Goal: Task Accomplishment & Management: Complete application form

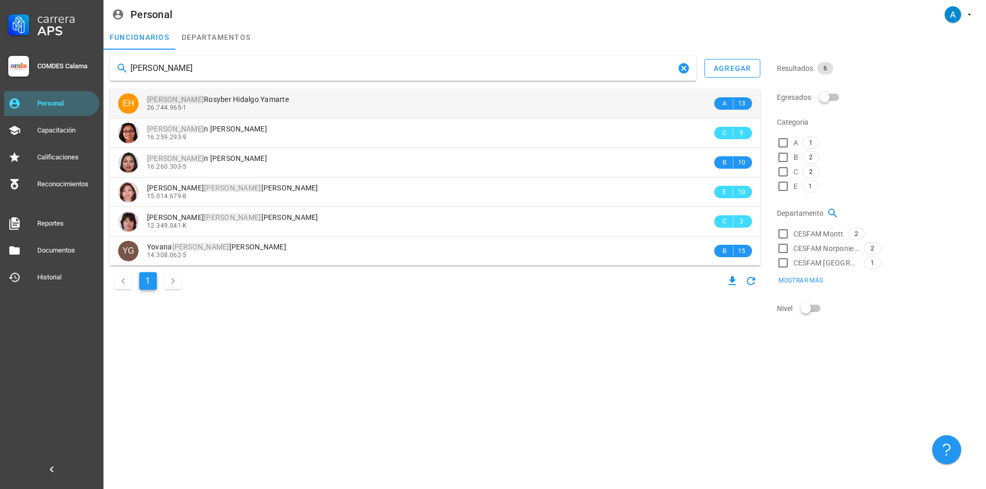
type input "[PERSON_NAME]"
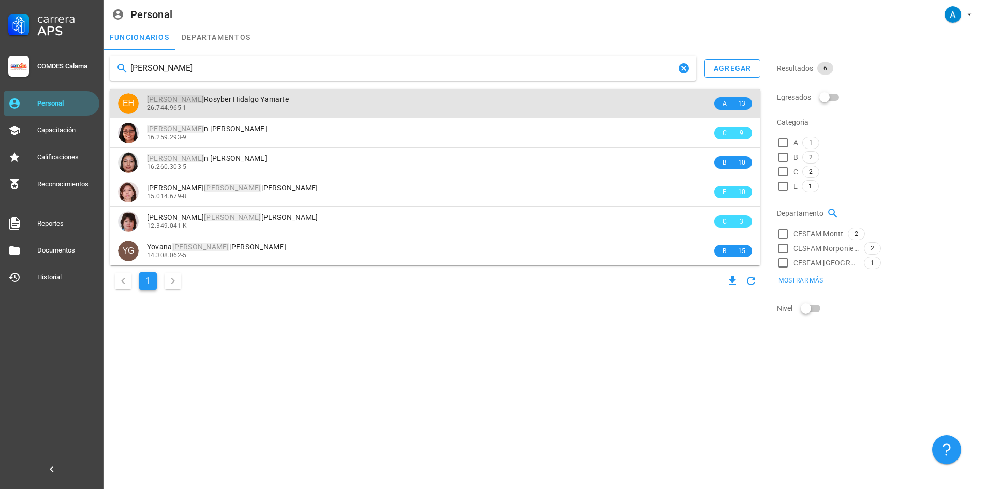
click at [251, 98] on span "[PERSON_NAME] Yamarte" at bounding box center [218, 99] width 142 height 8
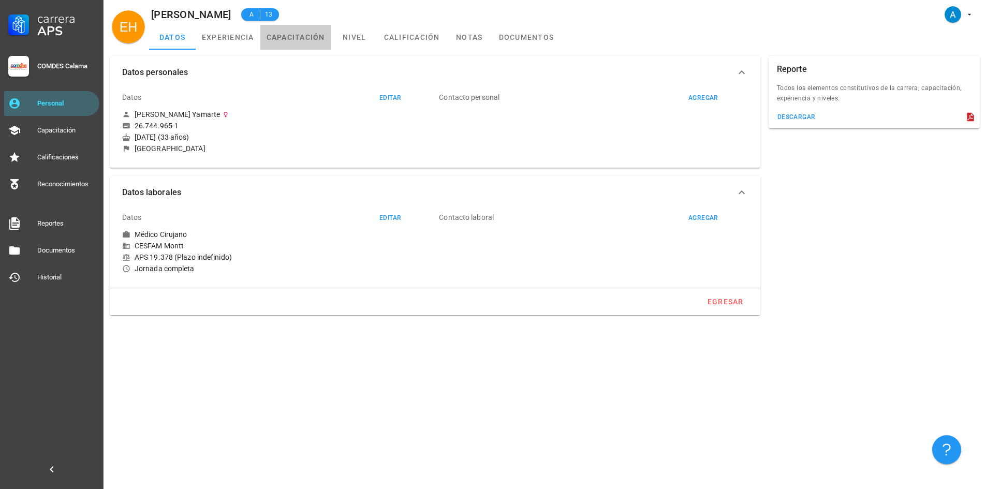
click at [307, 33] on link "capacitación" at bounding box center [295, 37] width 71 height 25
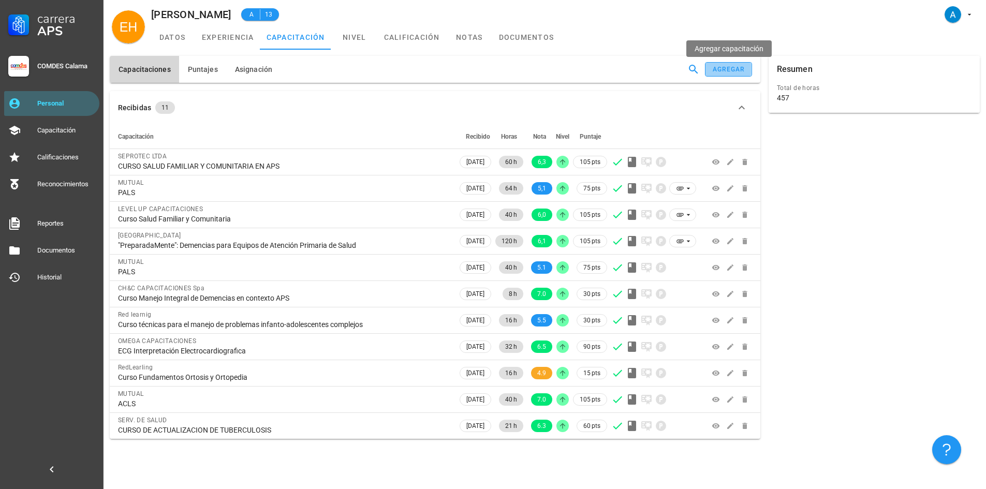
click at [736, 71] on div "agregar" at bounding box center [728, 69] width 33 height 7
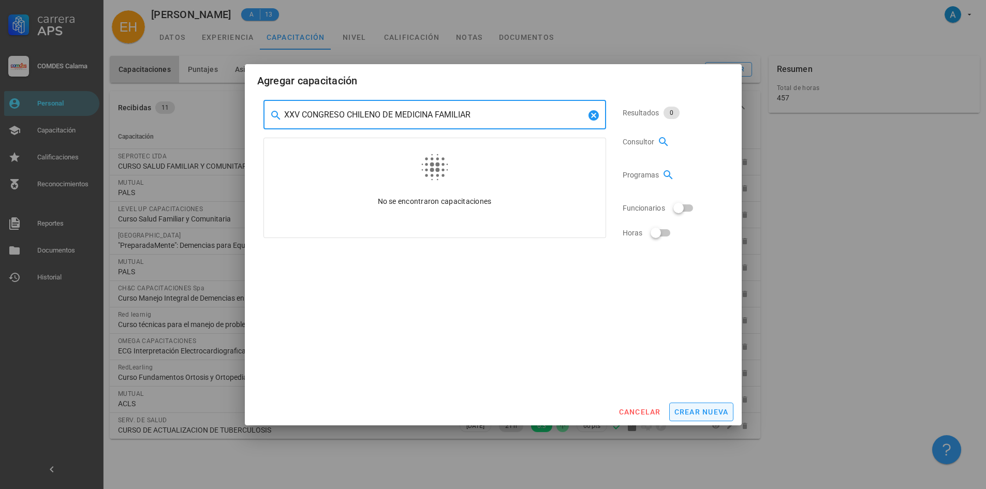
type input "XXV CONGRESO CHILENO DE MEDICINA FAMILIAR"
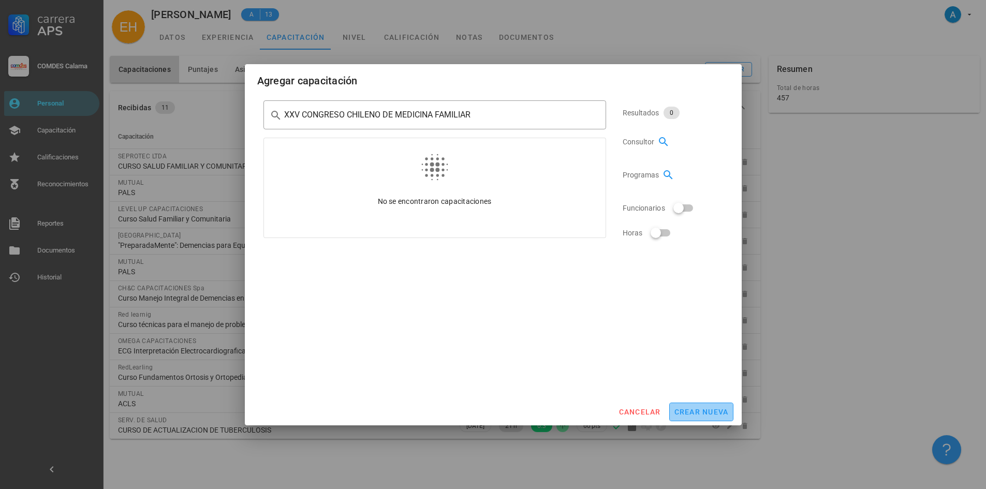
click at [698, 417] on button "crear nueva" at bounding box center [701, 412] width 64 height 19
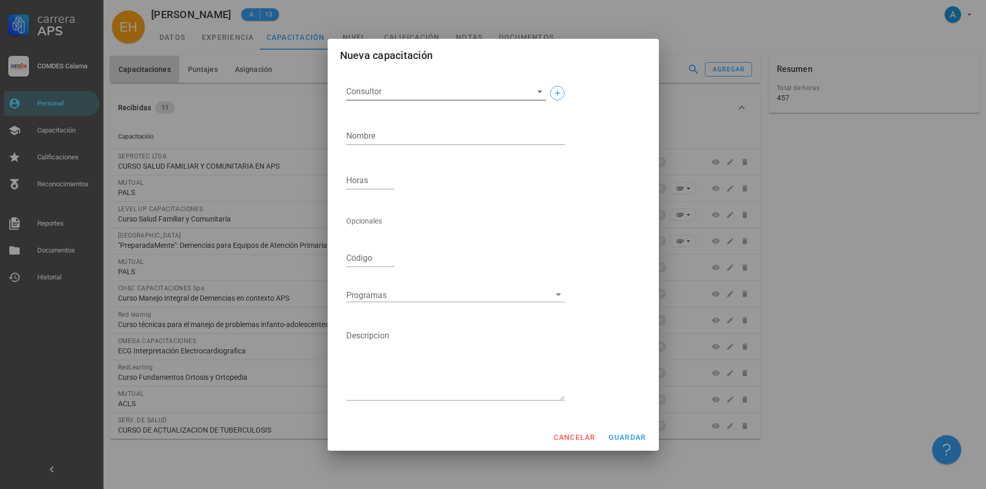
click at [440, 86] on input "Consultor" at bounding box center [437, 91] width 183 height 17
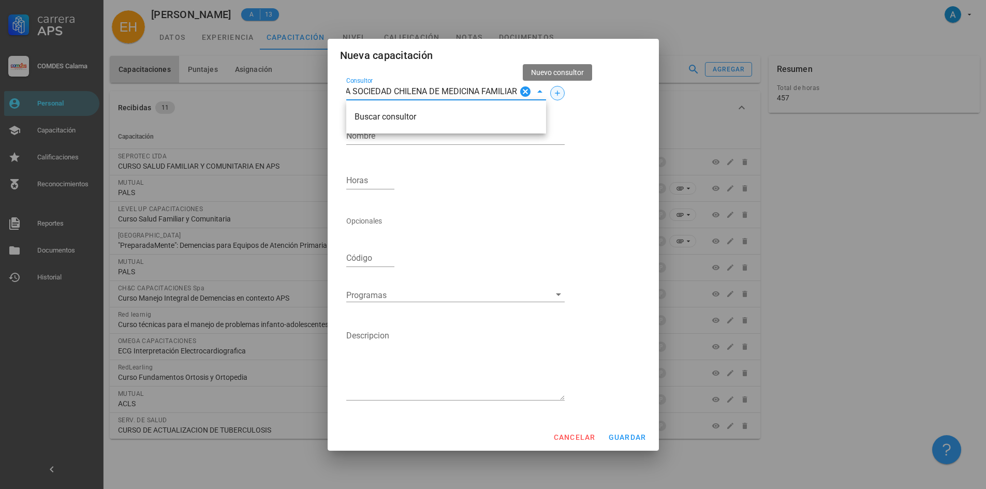
type input "LA SOCIEDAD CHILENA DE MEDICINA FAMILIAR"
click at [559, 86] on button "button" at bounding box center [557, 93] width 14 height 14
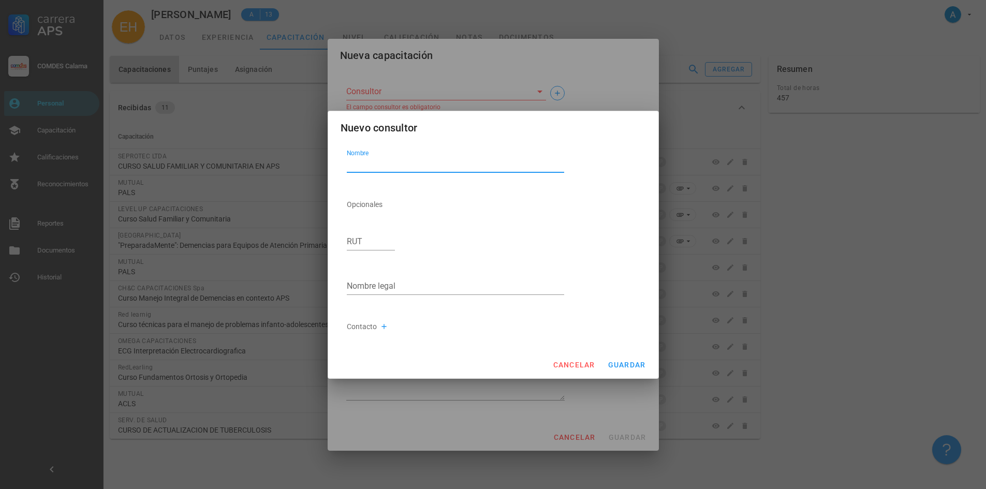
click at [366, 163] on textarea "Nombre" at bounding box center [456, 164] width 218 height 17
type textarea "LA SOCIEDAD CHILENA DE MEDICINA FAMILIAR"
click at [634, 368] on span "guardar" at bounding box center [627, 365] width 38 height 8
type input "LA SOCIEDAD CHILENA DE MEDICINA FAMILIAR"
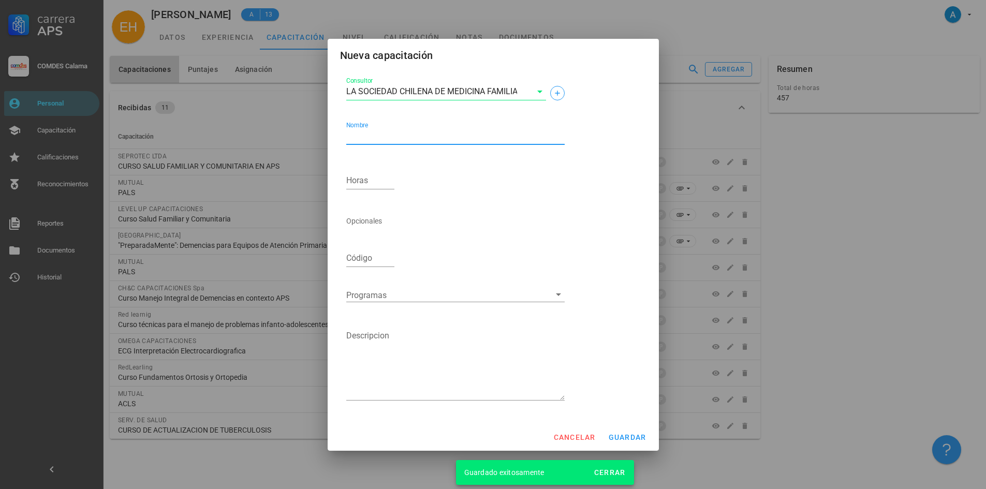
click at [378, 129] on textarea "Nombre" at bounding box center [455, 136] width 218 height 17
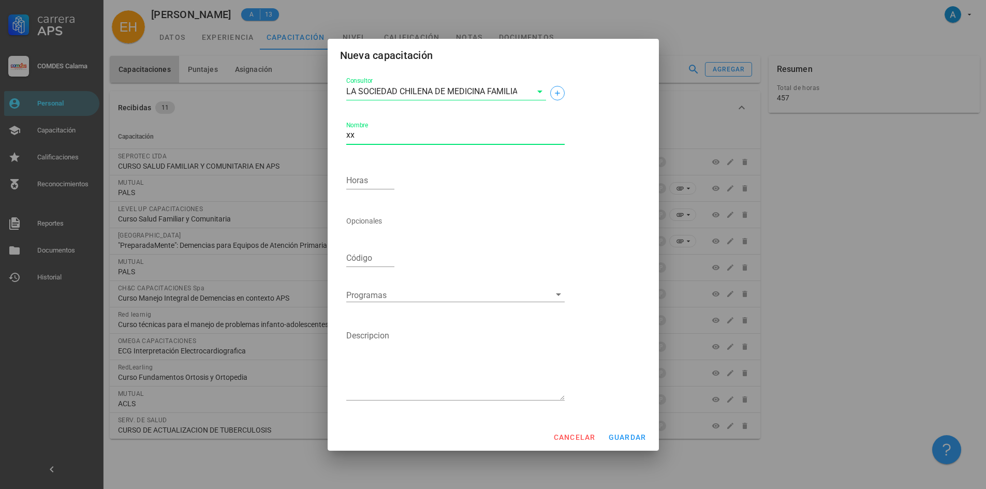
type textarea "x"
type textarea "XXV Congreso Chileno de Medicina Familiar"
click at [365, 176] on input "Horas" at bounding box center [370, 180] width 49 height 17
type input "33"
click at [616, 441] on span "guardar" at bounding box center [627, 437] width 38 height 8
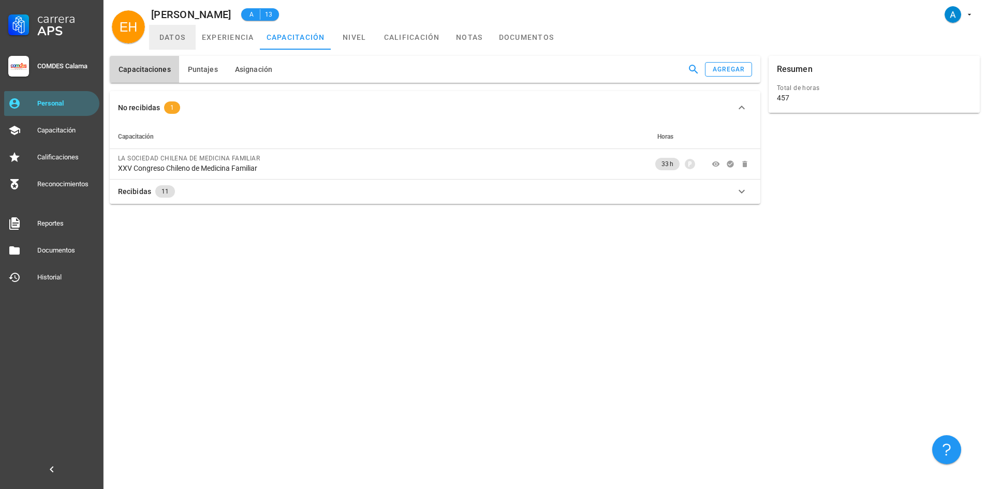
click at [185, 37] on link "datos" at bounding box center [172, 37] width 47 height 25
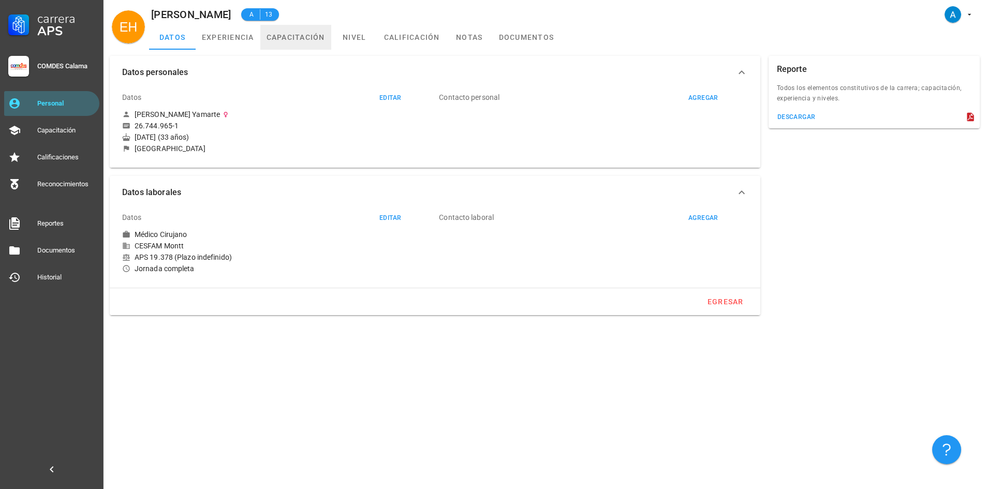
click at [321, 39] on link "capacitación" at bounding box center [295, 37] width 71 height 25
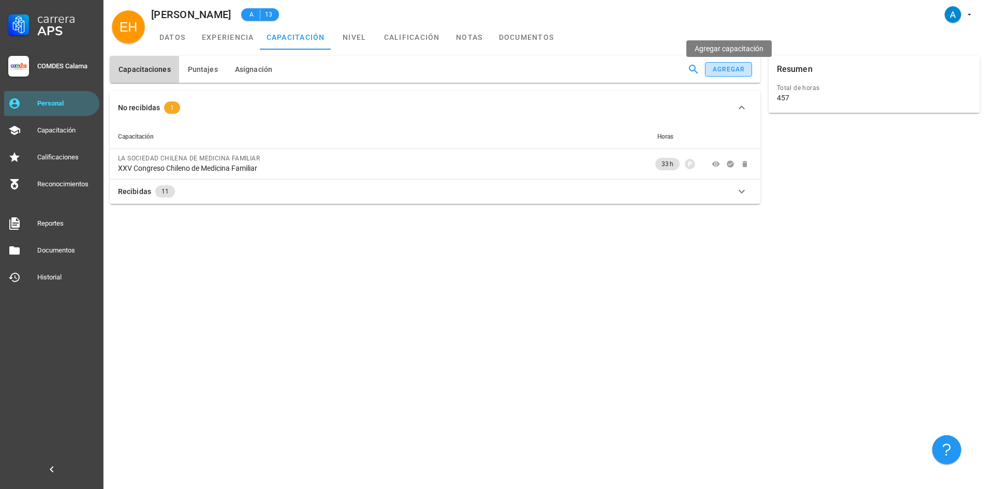
click at [727, 75] on button "agregar" at bounding box center [728, 69] width 47 height 14
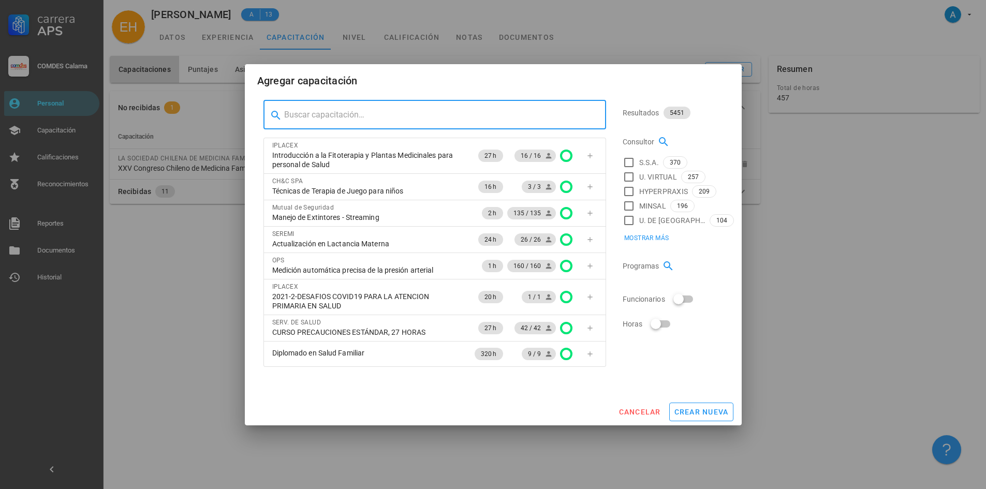
click at [389, 118] on input "text" at bounding box center [441, 115] width 314 height 17
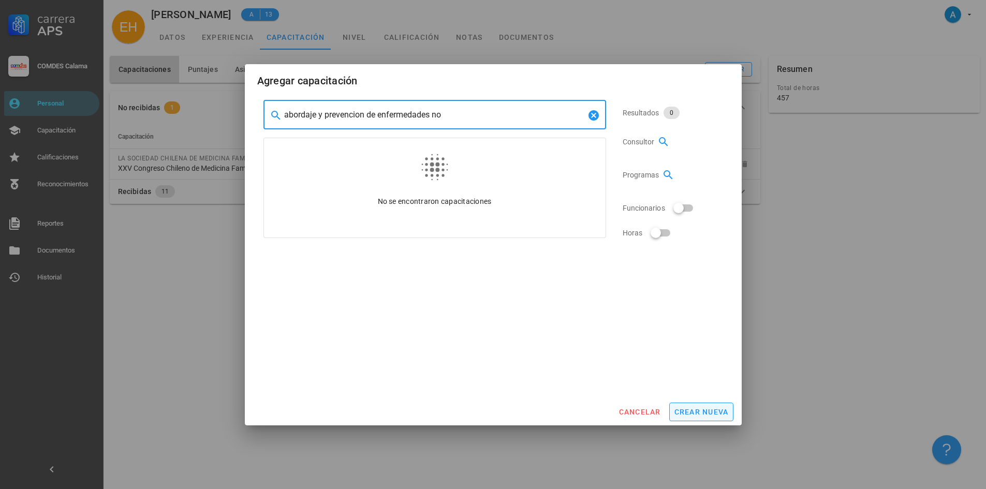
type input "abordaje y prevencion de enfermedades no"
click at [698, 405] on button "crear nueva" at bounding box center [701, 412] width 64 height 19
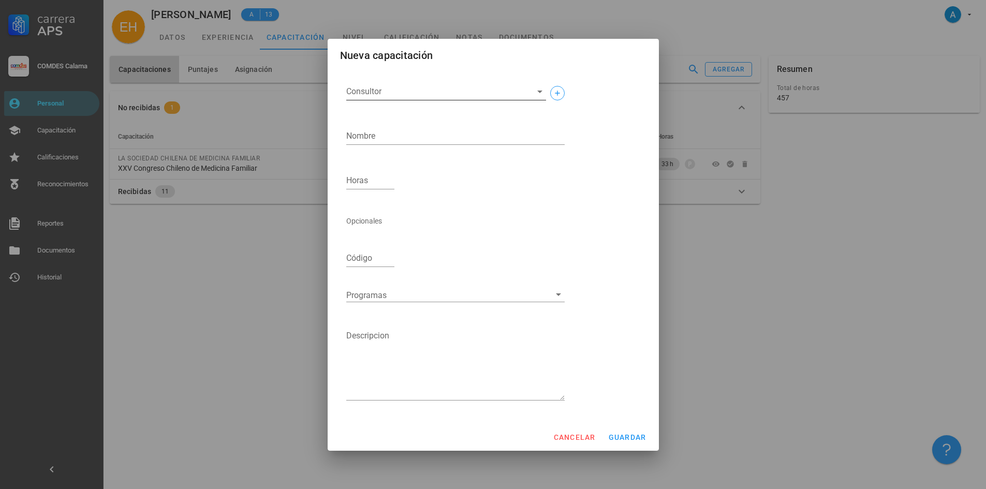
click at [369, 87] on input "Consultor" at bounding box center [437, 91] width 183 height 17
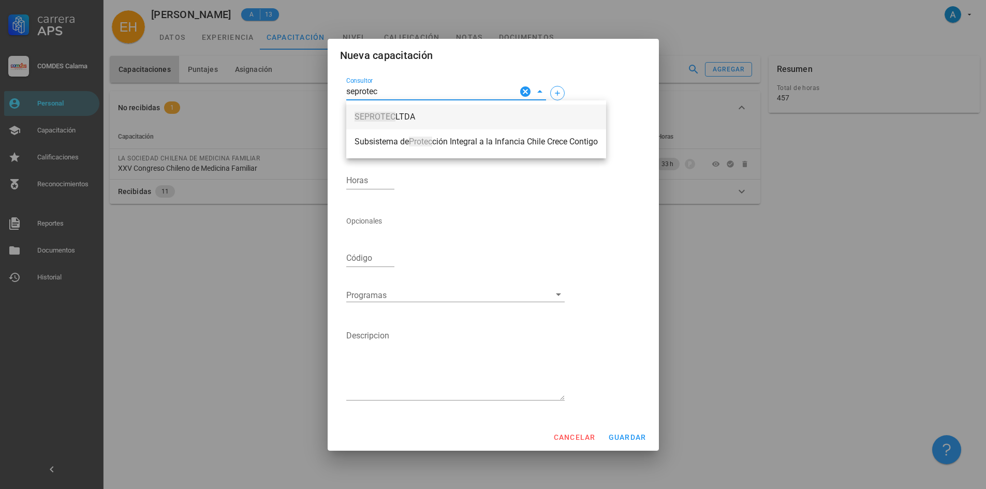
click at [410, 120] on span "SEPROTEC LTDA" at bounding box center [476, 116] width 243 height 9
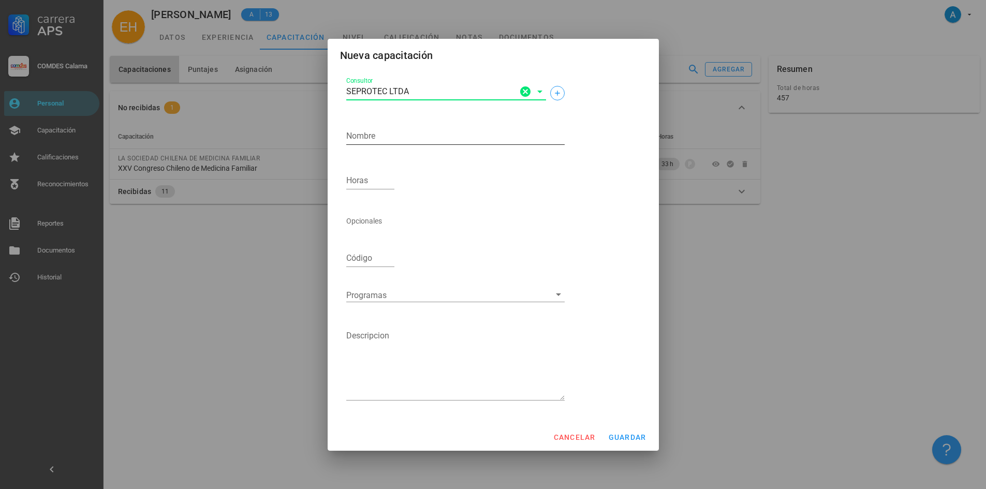
type input "SEPROTEC LTDA"
click at [385, 133] on textarea "Nombre" at bounding box center [455, 136] width 218 height 17
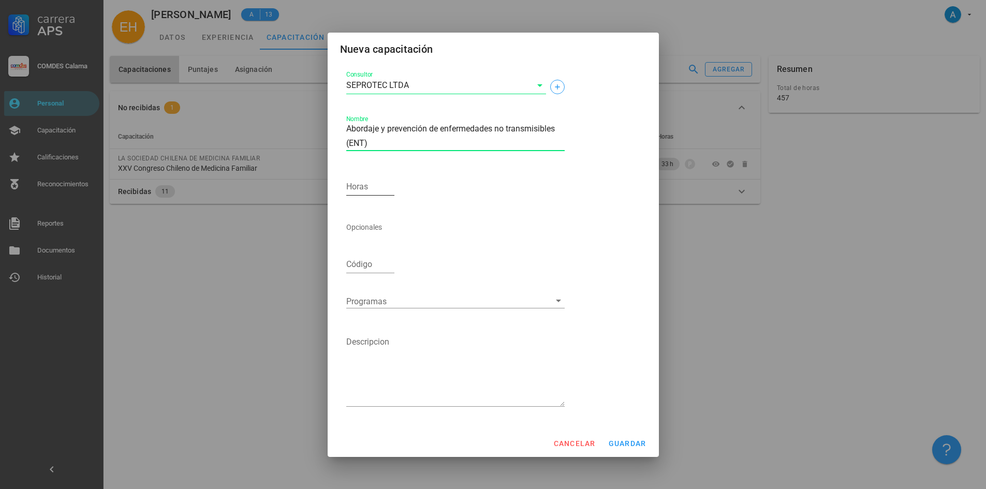
type textarea "Abordaje y prevención de enfermedades no transmisibles (ENT)"
click at [353, 193] on input "Horas" at bounding box center [370, 187] width 49 height 17
type input "80"
click at [645, 448] on button "guardar" at bounding box center [627, 443] width 47 height 19
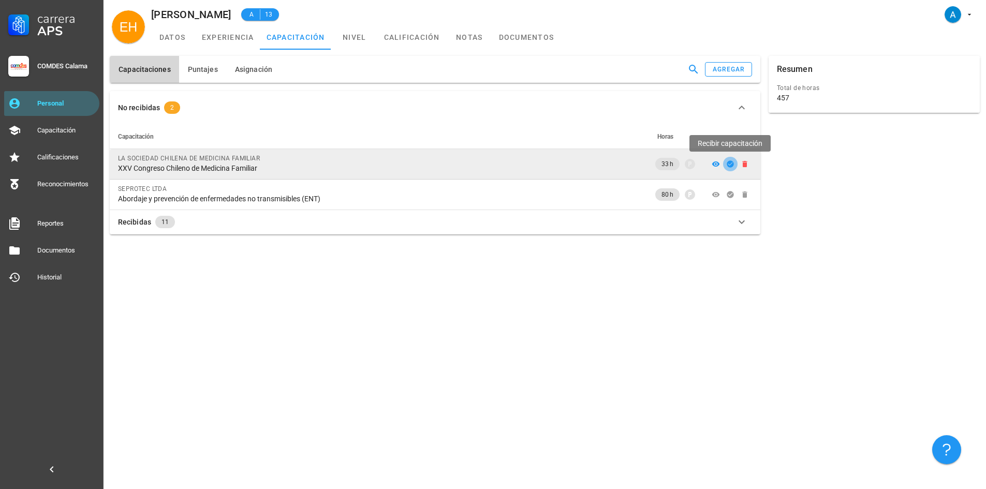
click at [731, 162] on icon "button" at bounding box center [730, 163] width 7 height 7
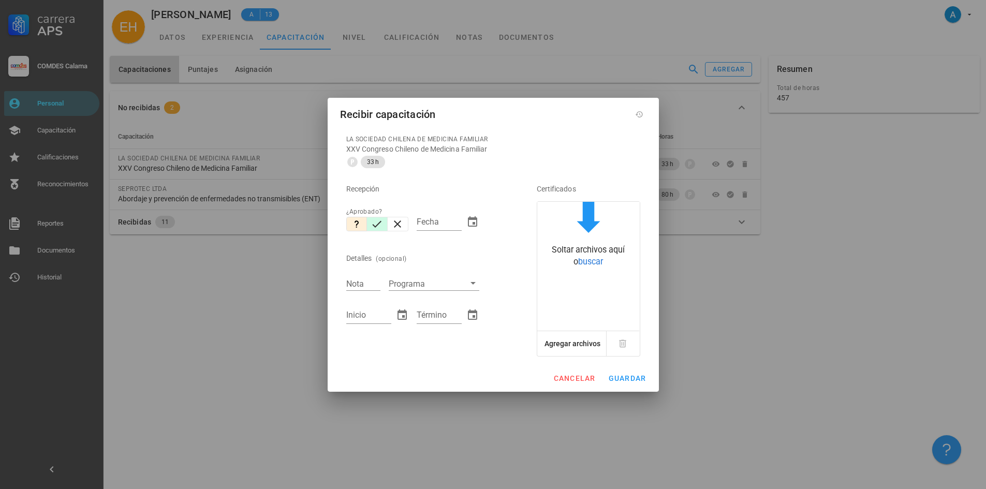
click at [381, 224] on icon "button" at bounding box center [377, 224] width 12 height 12
type input "[DATE]"
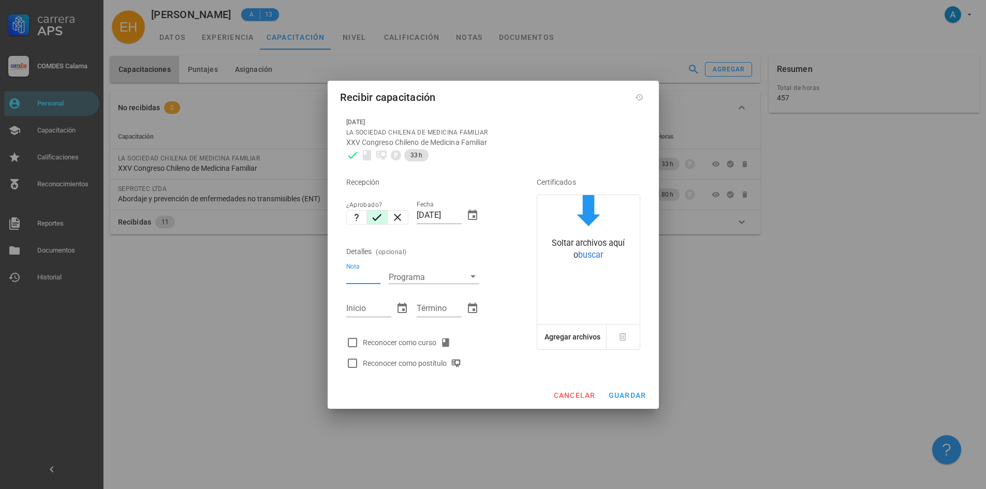
click at [364, 275] on input "Nota" at bounding box center [363, 276] width 34 height 13
type input "6,6"
click at [366, 313] on input "Inicio" at bounding box center [368, 308] width 45 height 17
type input "[DATE]"
click at [431, 308] on input "Término" at bounding box center [439, 308] width 45 height 17
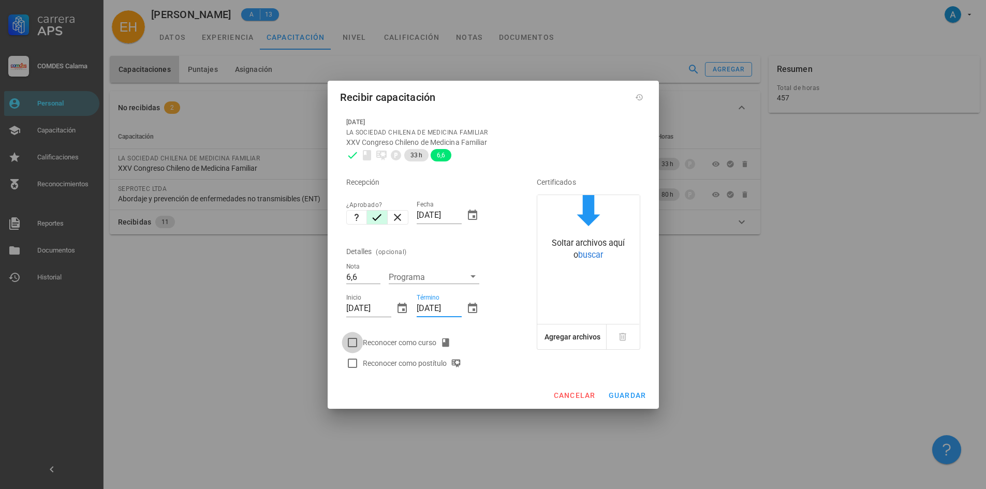
type input "[DATE]"
click at [355, 346] on div at bounding box center [353, 343] width 18 height 18
checkbox input "true"
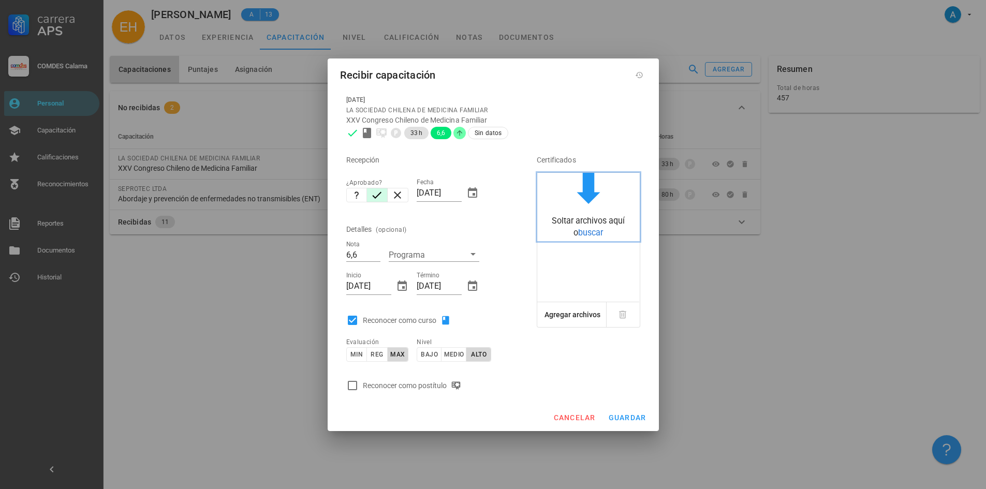
click at [599, 236] on span "buscar" at bounding box center [590, 233] width 25 height 10
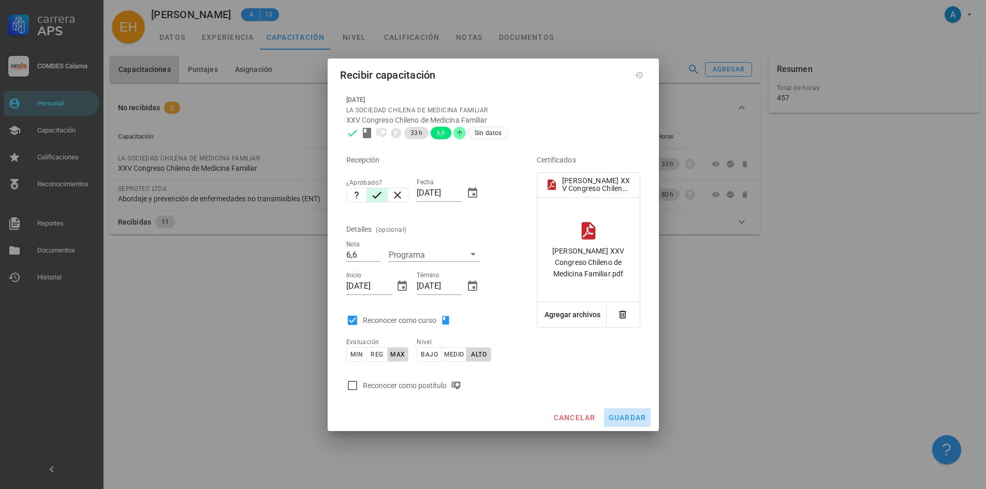
click at [630, 419] on span "guardar" at bounding box center [627, 418] width 38 height 8
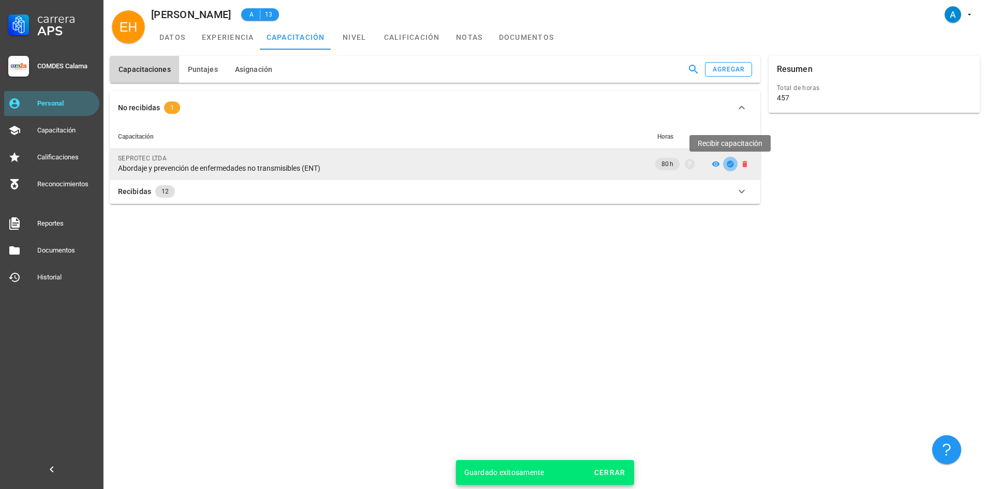
click at [732, 166] on icon "button" at bounding box center [730, 163] width 7 height 7
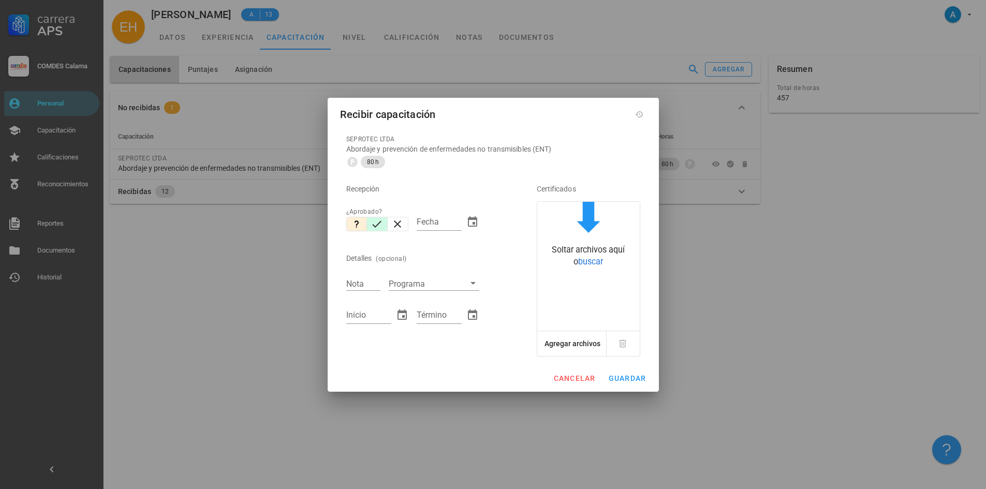
click at [374, 228] on icon "button" at bounding box center [377, 224] width 12 height 12
type input "[DATE]"
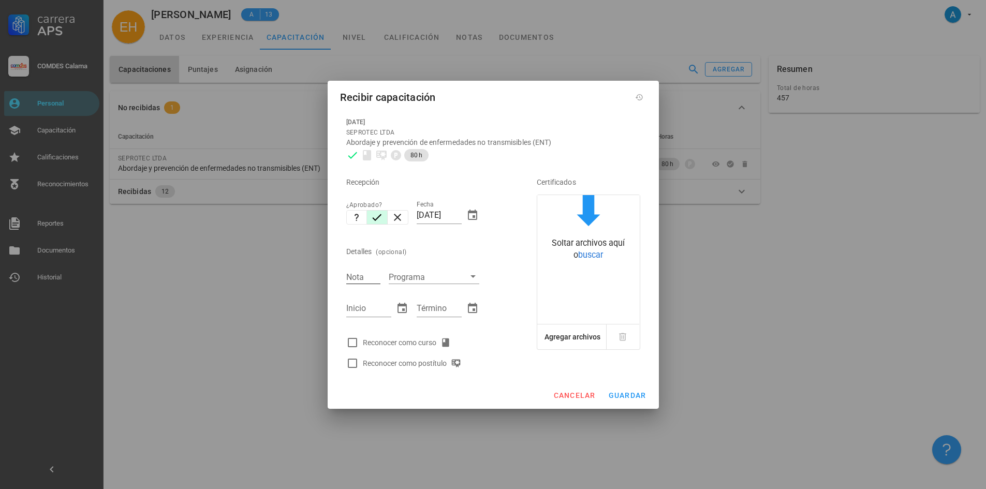
click at [366, 283] on div "Nota" at bounding box center [363, 276] width 34 height 13
type input "5,8"
click at [370, 308] on input "Inicio" at bounding box center [368, 308] width 45 height 17
type input "[DATE]"
click at [437, 304] on div "Término" at bounding box center [439, 308] width 45 height 17
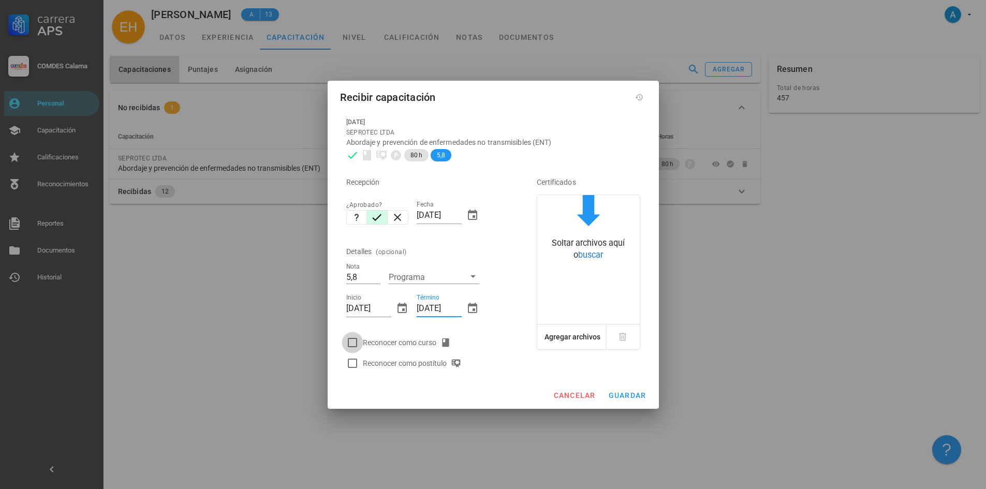
type input "[DATE]"
click at [353, 345] on div at bounding box center [353, 343] width 18 height 18
checkbox input "true"
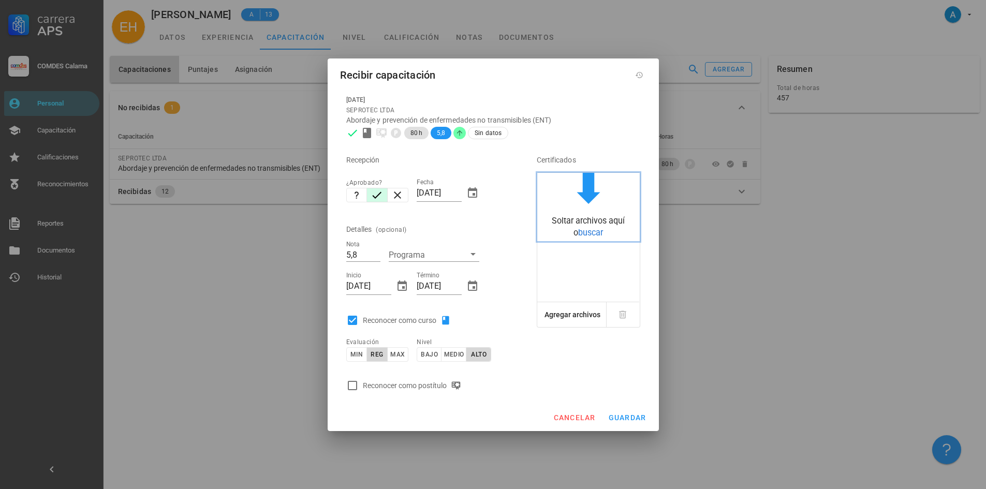
click at [594, 236] on span "buscar" at bounding box center [590, 233] width 25 height 10
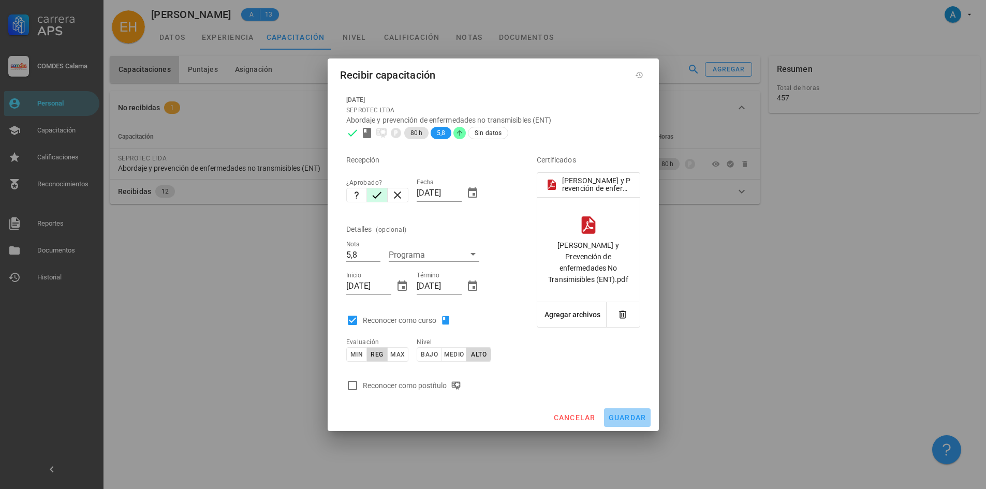
click at [633, 424] on button "guardar" at bounding box center [627, 417] width 47 height 19
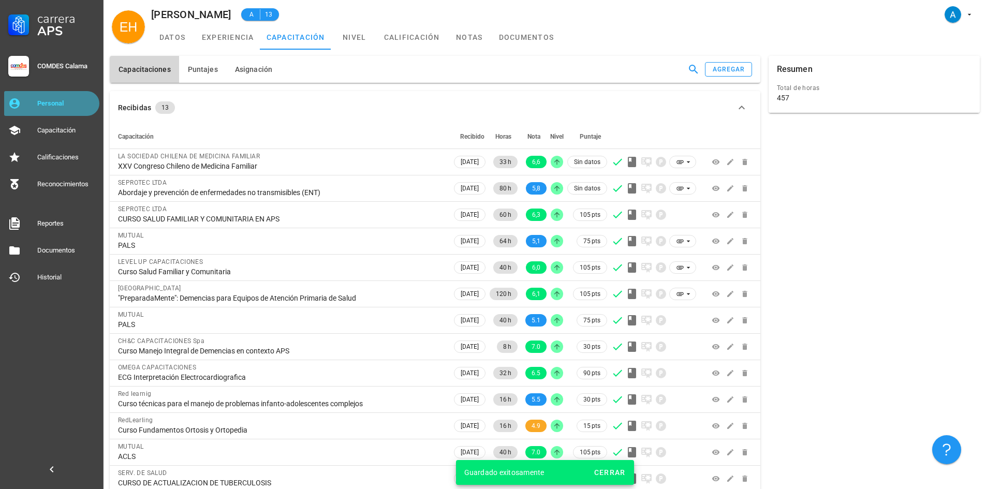
click at [74, 107] on div "Personal" at bounding box center [66, 103] width 58 height 8
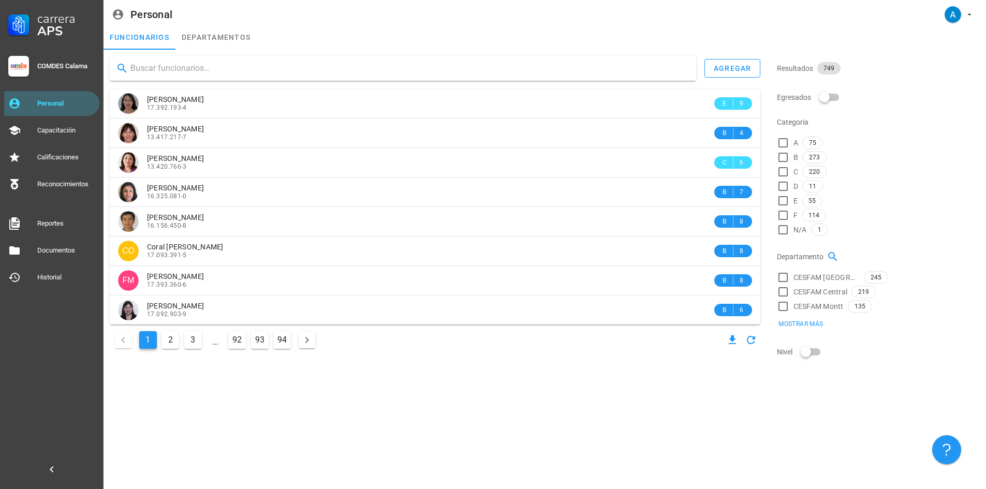
click at [166, 66] on input "text" at bounding box center [409, 68] width 558 height 17
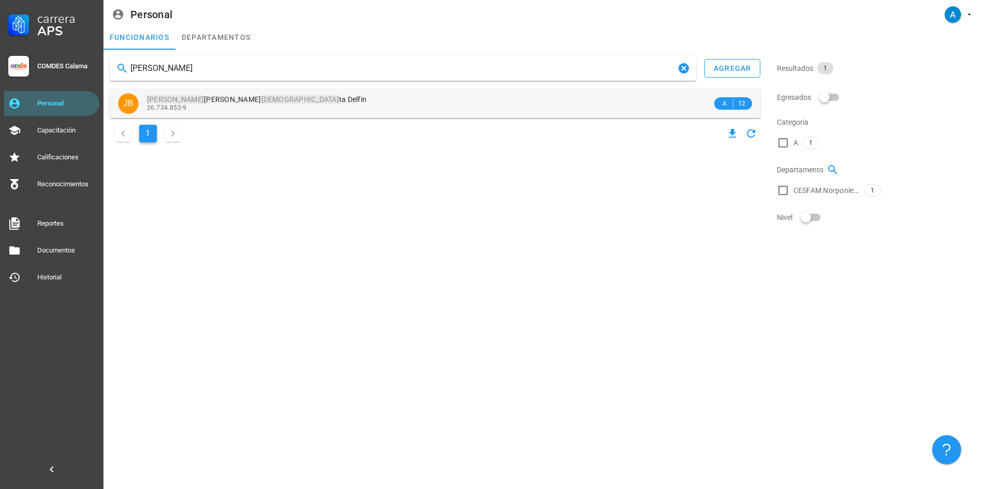
type input "[PERSON_NAME]"
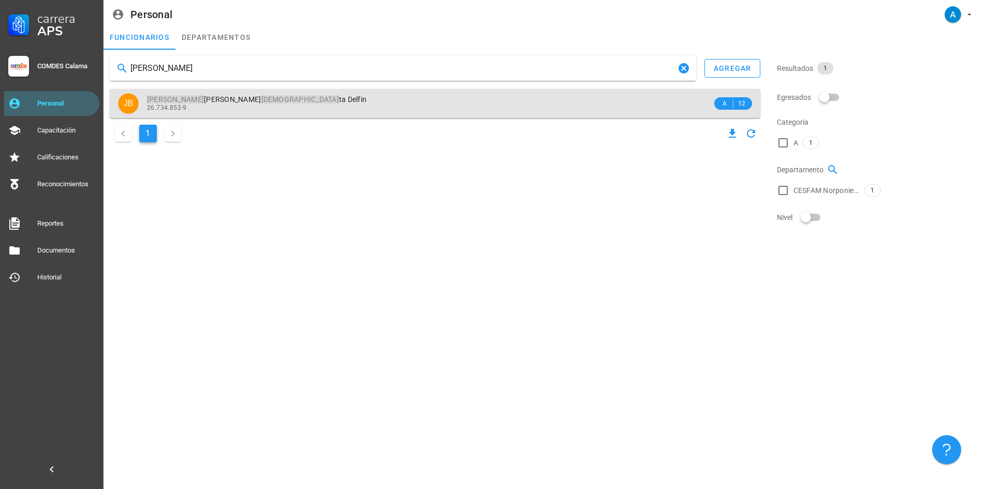
click at [261, 103] on mark "[DEMOGRAPHIC_DATA]" at bounding box center [300, 99] width 78 height 8
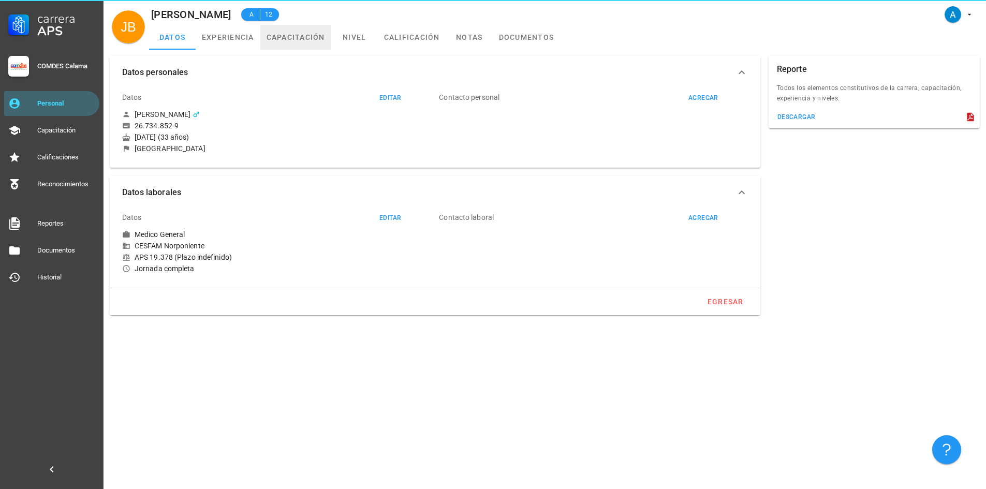
click at [282, 39] on link "capacitación" at bounding box center [295, 37] width 71 height 25
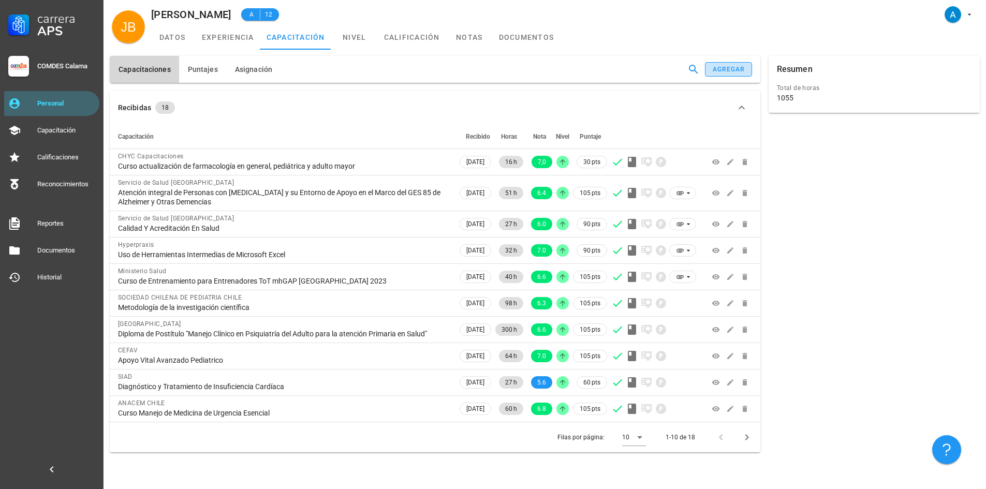
click at [719, 72] on div "agregar" at bounding box center [728, 69] width 33 height 7
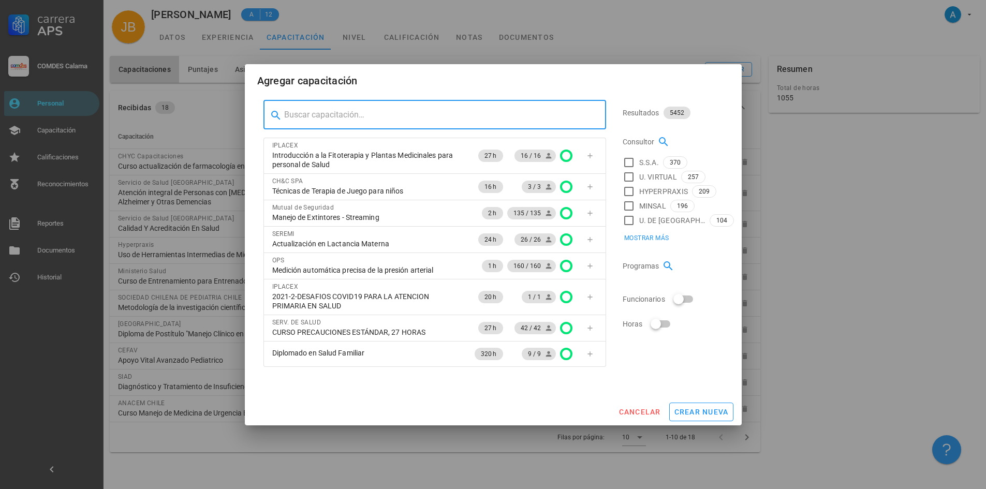
click at [340, 119] on input "text" at bounding box center [441, 115] width 314 height 17
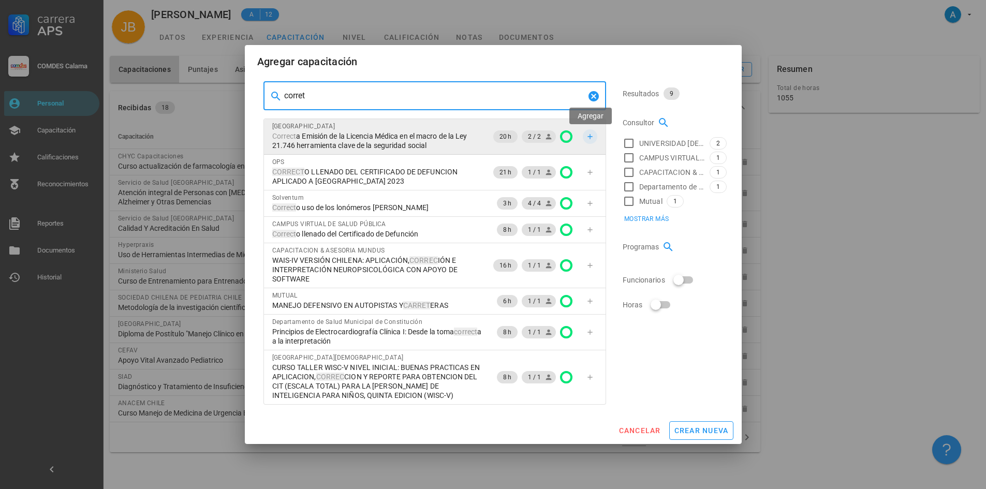
type input "corret"
click at [596, 137] on span "button" at bounding box center [590, 137] width 14 height 8
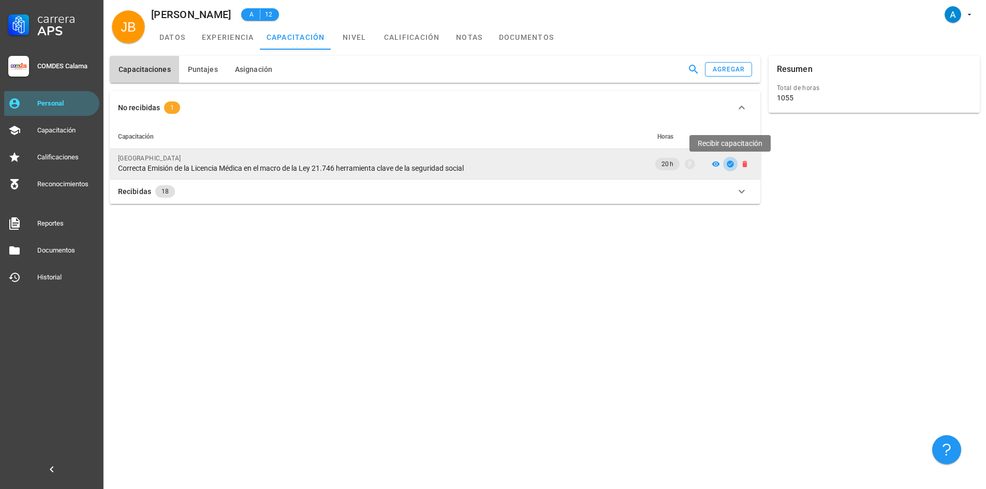
click at [732, 165] on icon "button" at bounding box center [730, 163] width 7 height 7
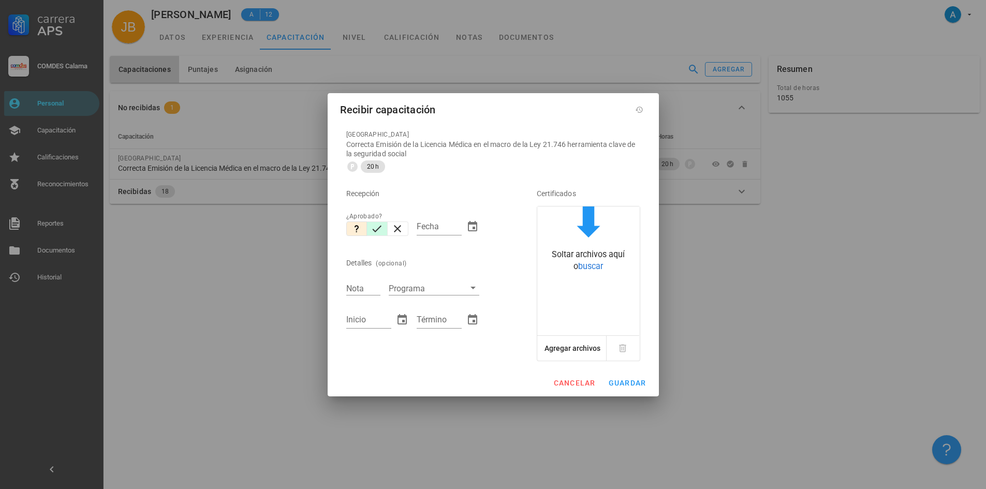
click at [374, 232] on icon "button" at bounding box center [377, 229] width 12 height 12
type input "[DATE]"
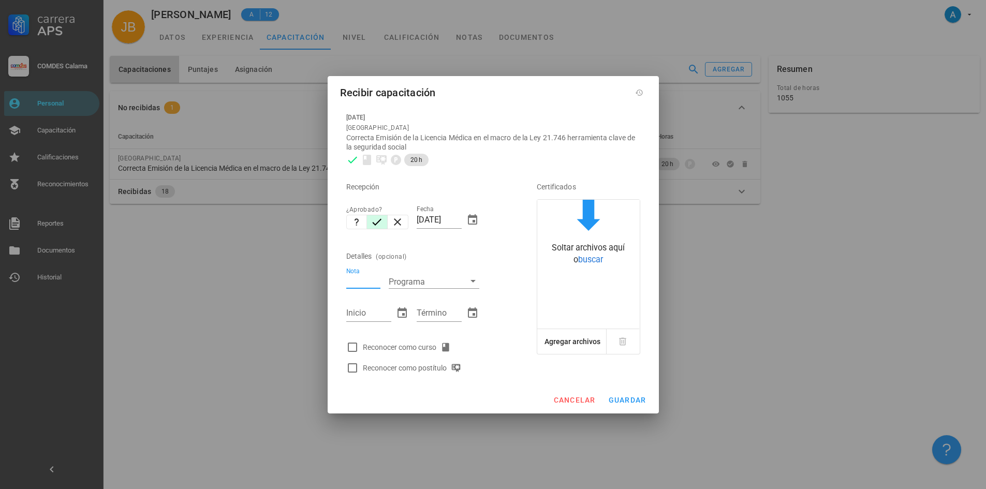
click at [364, 278] on input "Nota" at bounding box center [363, 281] width 34 height 13
type input "6,8"
click at [364, 316] on input "Inicio" at bounding box center [368, 313] width 45 height 17
type input "[DATE]"
click at [426, 313] on input "Término" at bounding box center [439, 313] width 45 height 17
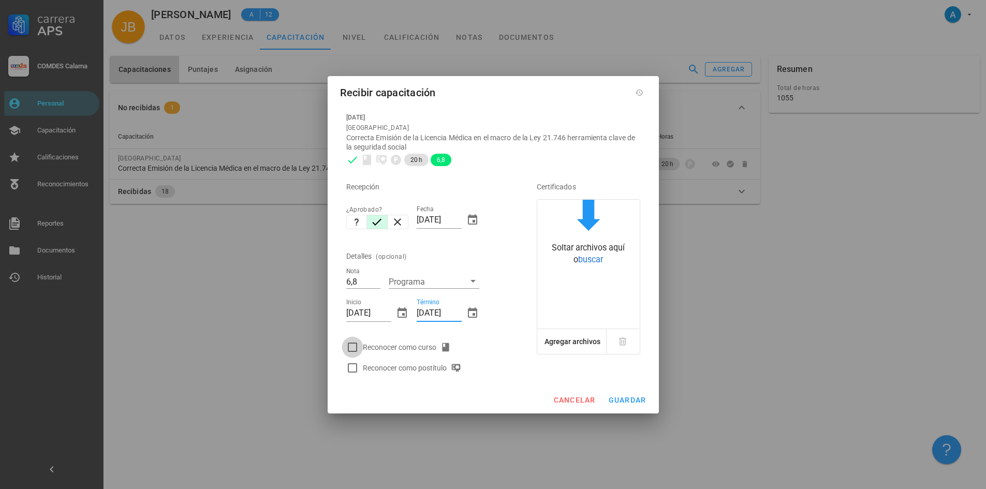
type input "[DATE]"
click at [356, 344] on div at bounding box center [353, 348] width 18 height 18
checkbox input "true"
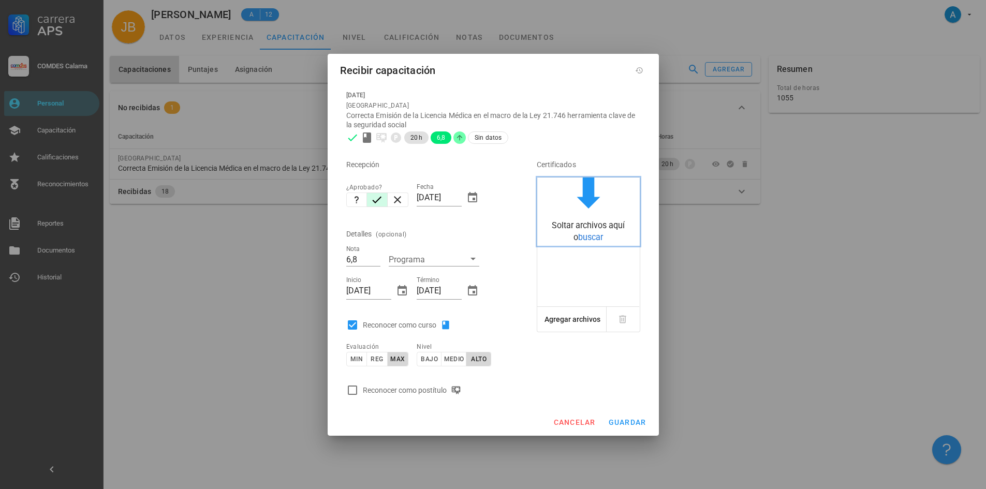
click at [591, 238] on span "buscar" at bounding box center [590, 237] width 25 height 10
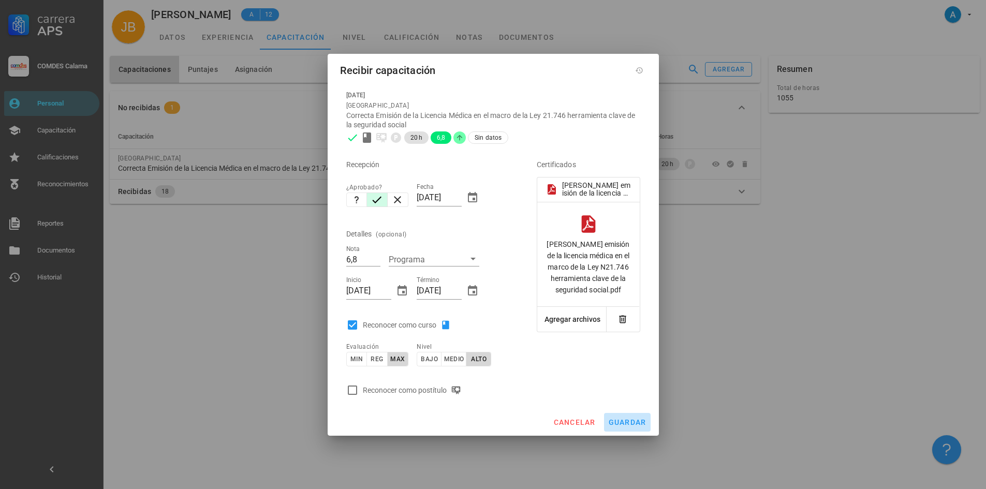
click at [635, 422] on span "guardar" at bounding box center [627, 422] width 38 height 8
